Goal: Information Seeking & Learning: Learn about a topic

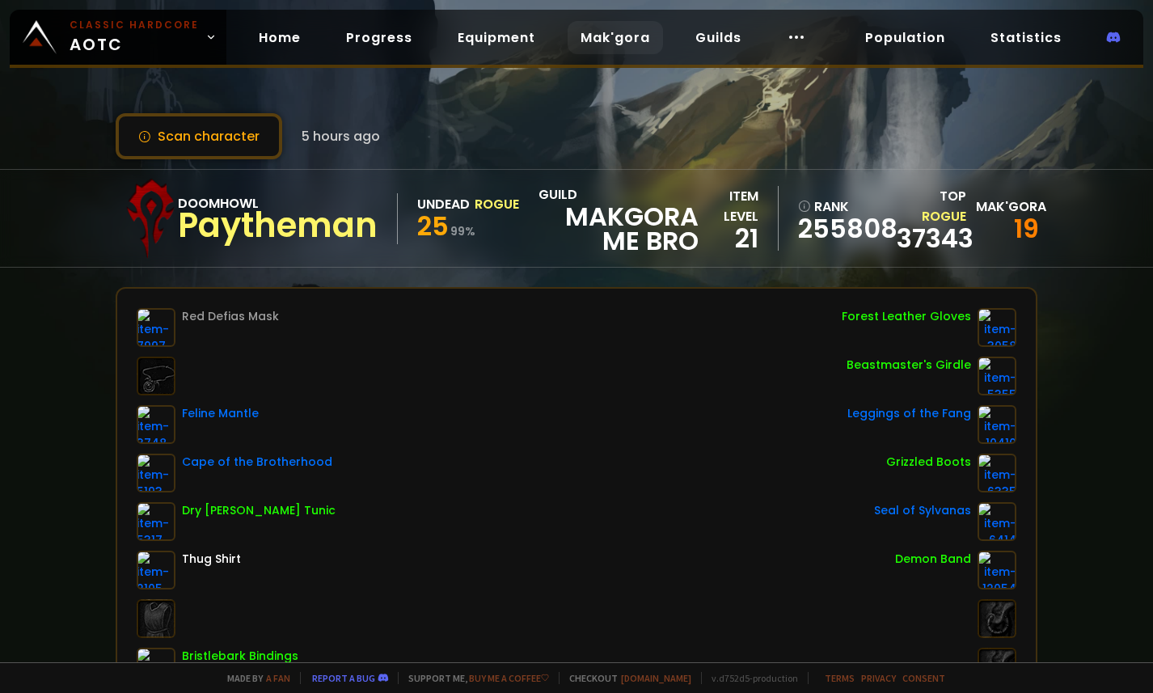
click at [622, 44] on link "Mak'gora" at bounding box center [615, 37] width 95 height 33
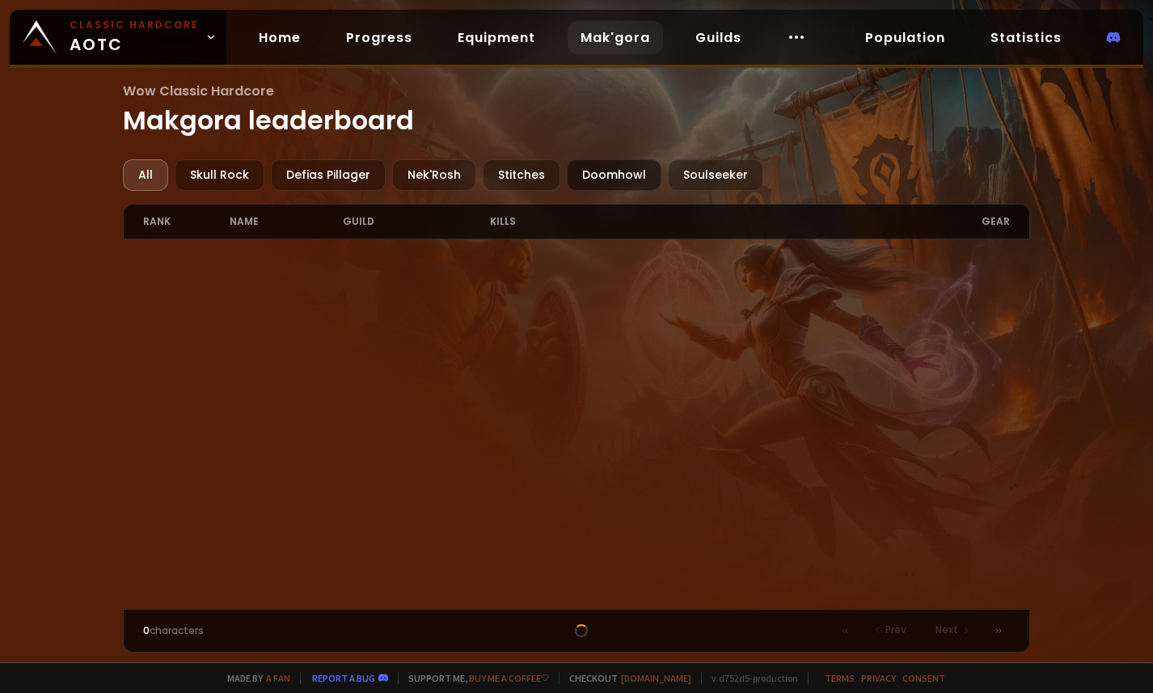
click at [627, 184] on div "Doomhowl" at bounding box center [614, 175] width 95 height 32
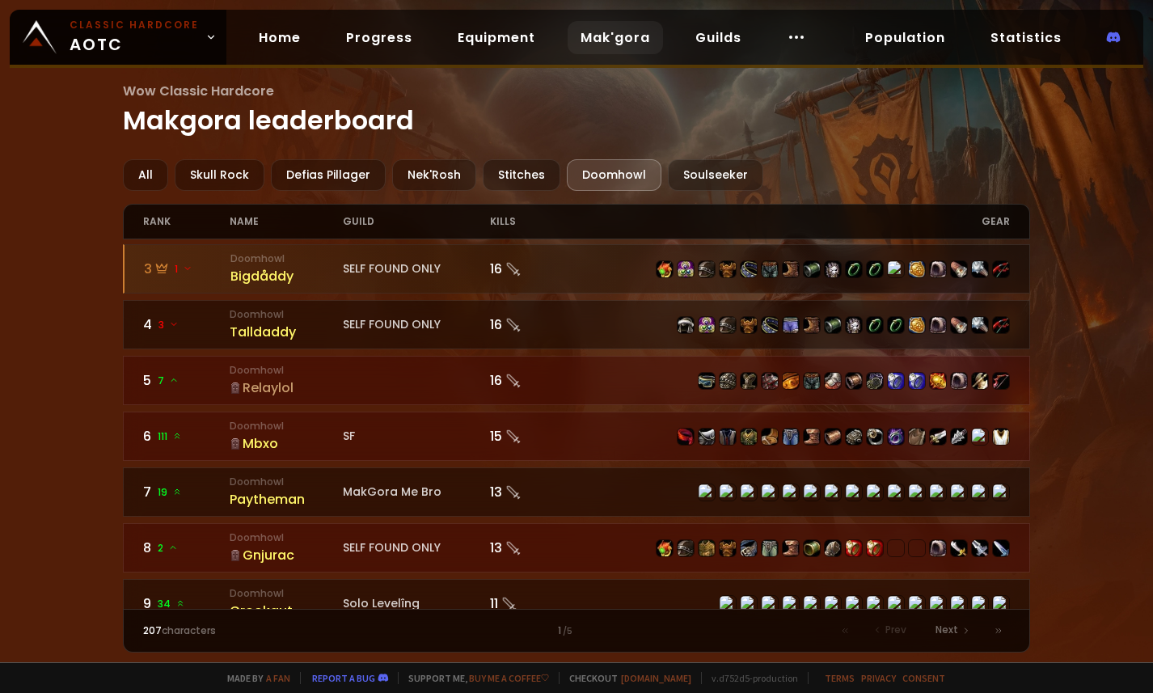
scroll to position [266, 0]
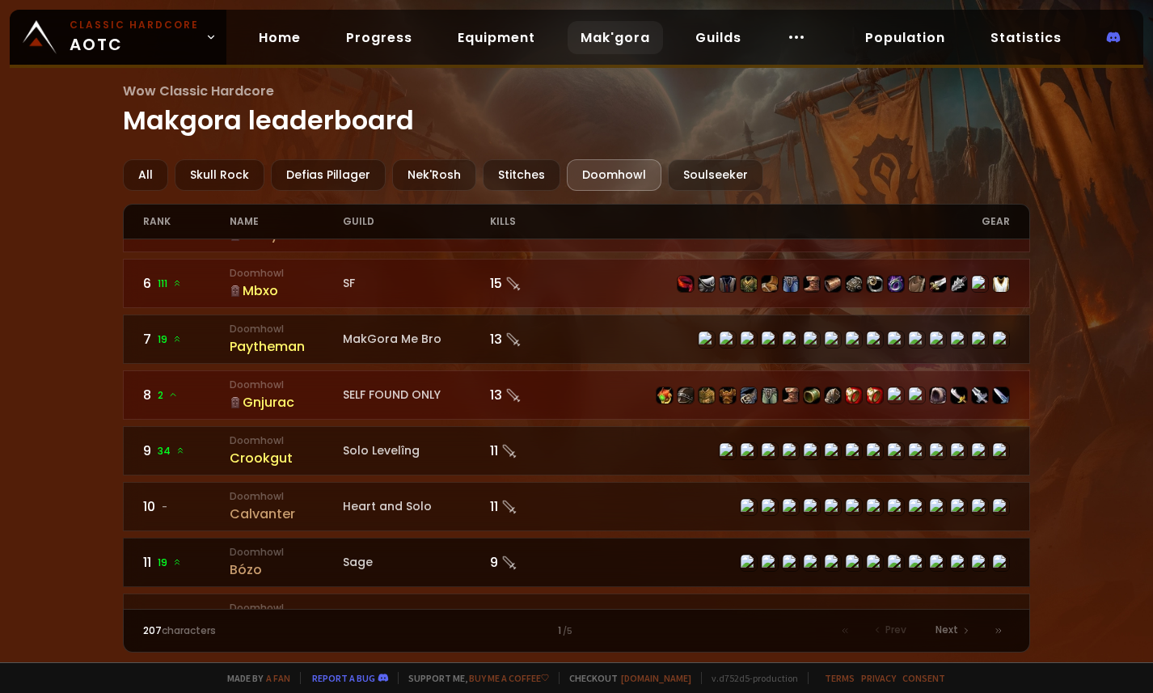
click at [247, 568] on div "Bózo" at bounding box center [286, 569] width 112 height 20
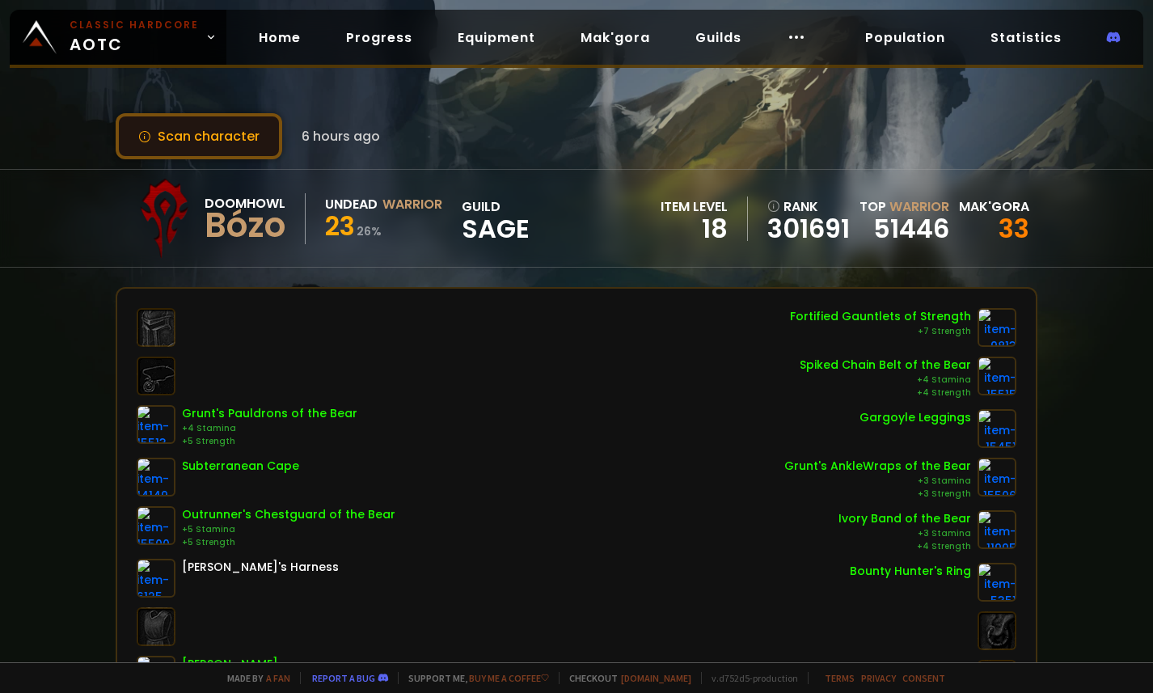
click at [183, 135] on button "Scan character" at bounding box center [199, 136] width 167 height 46
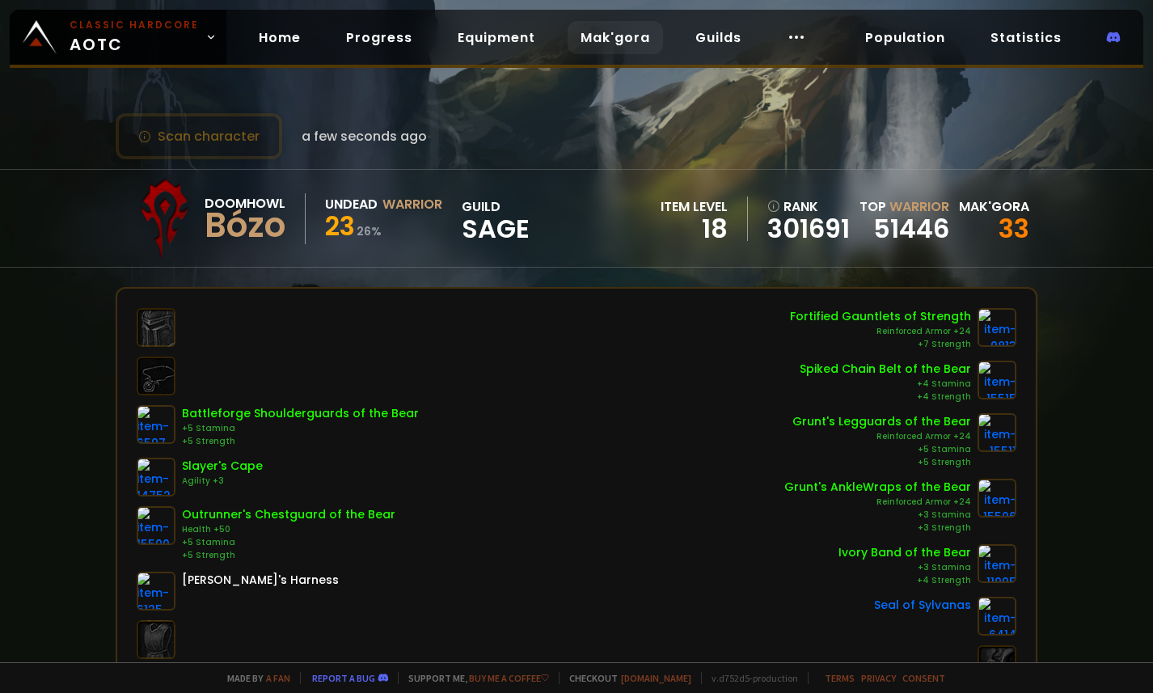
click at [610, 37] on link "Mak'gora" at bounding box center [615, 37] width 95 height 33
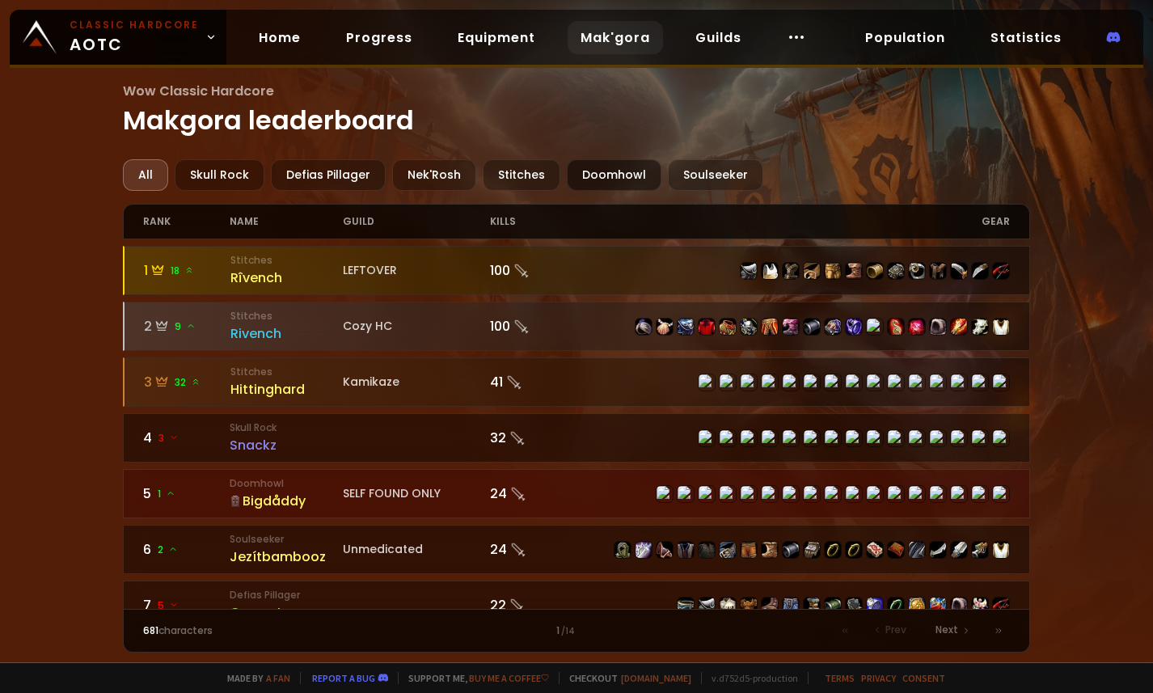
click at [607, 166] on div "Doomhowl" at bounding box center [614, 175] width 95 height 32
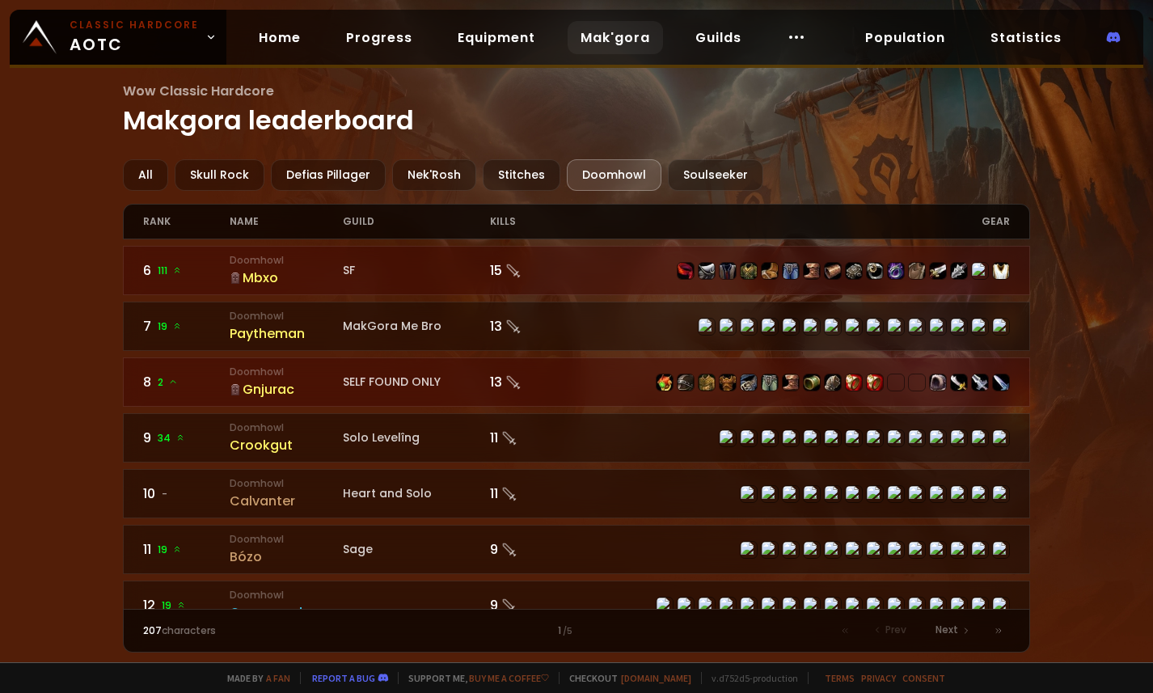
scroll to position [293, 0]
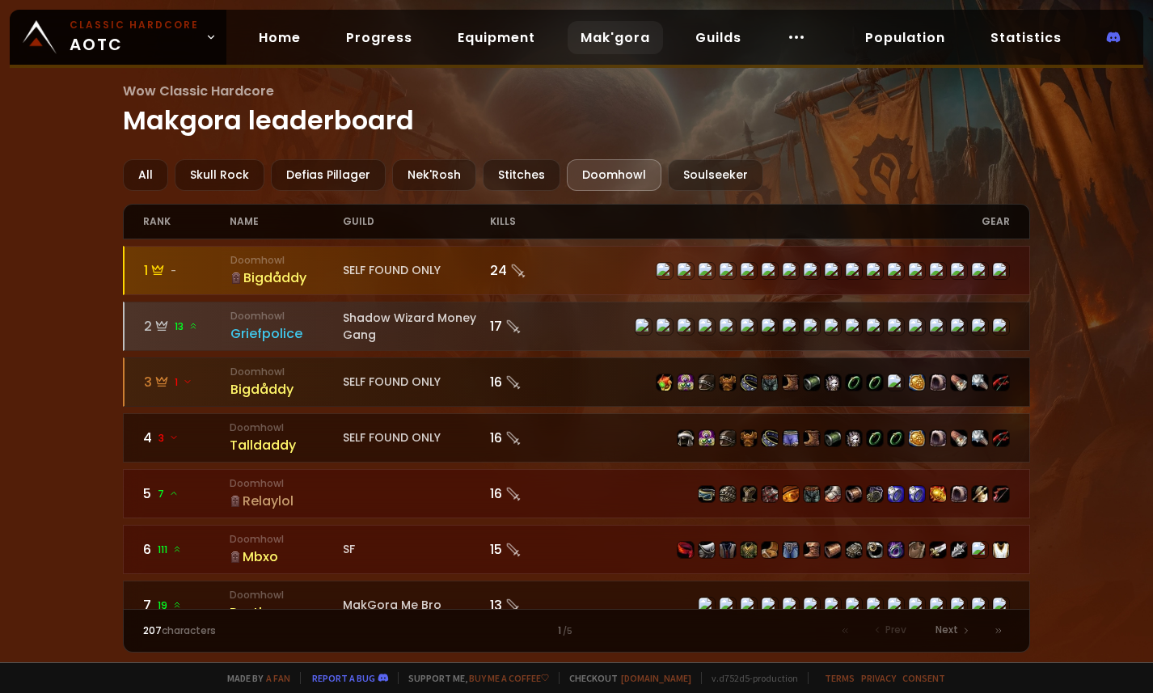
scroll to position [369, 0]
